Goal: Communication & Community: Ask a question

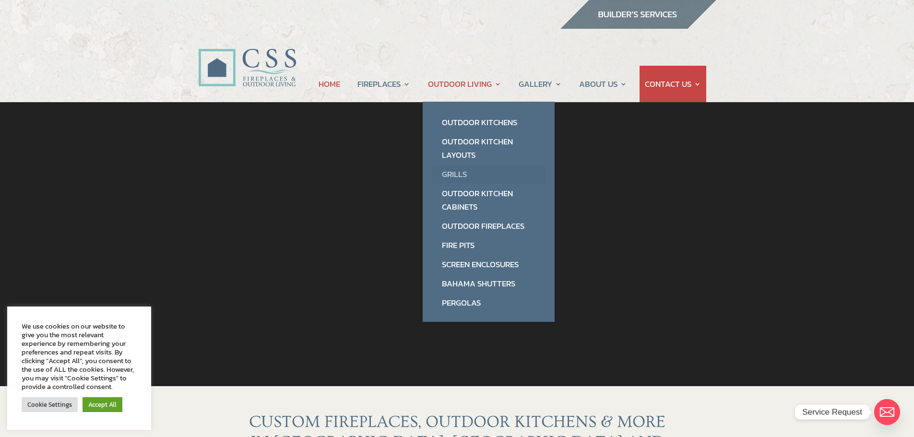
click at [457, 176] on link "Grills" at bounding box center [488, 174] width 113 height 19
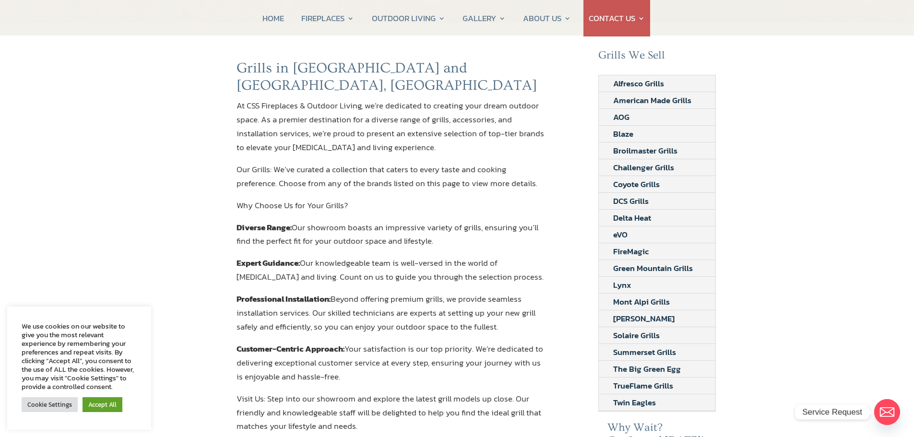
scroll to position [96, 0]
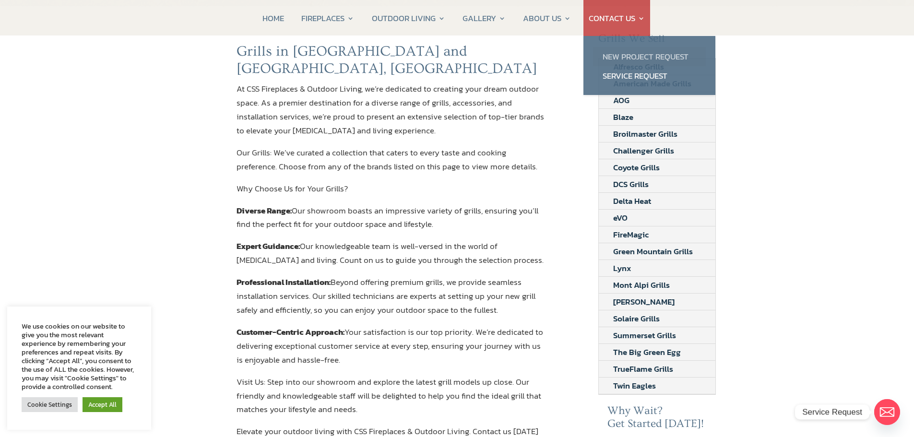
click at [622, 54] on link "New Project Request" at bounding box center [649, 56] width 113 height 19
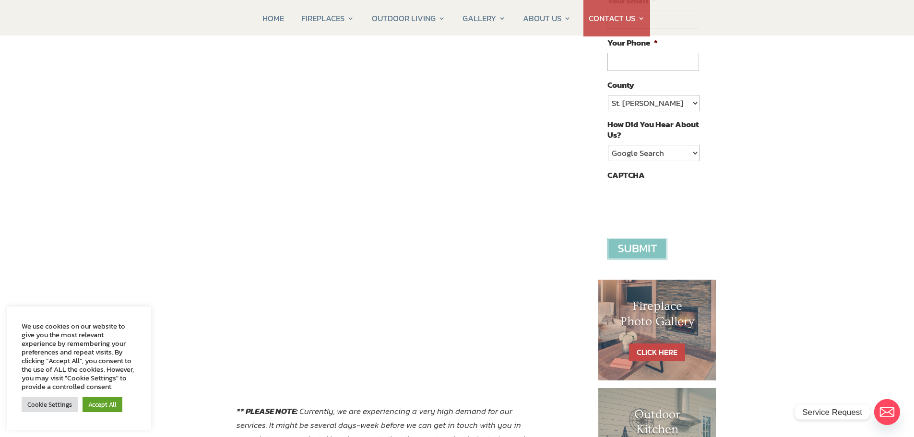
scroll to position [240, 0]
